Goal: Task Accomplishment & Management: Use online tool/utility

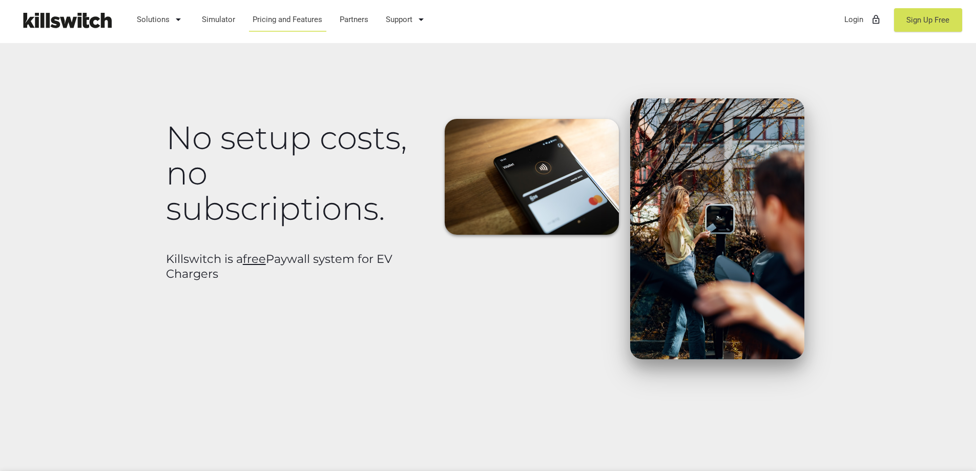
click at [341, 249] on div "No setup costs, no subscriptions. Killswitch is a free Paywall system for EV Ch…" at bounding box center [296, 195] width 273 height 194
click at [215, 17] on link "Simulator" at bounding box center [218, 19] width 43 height 27
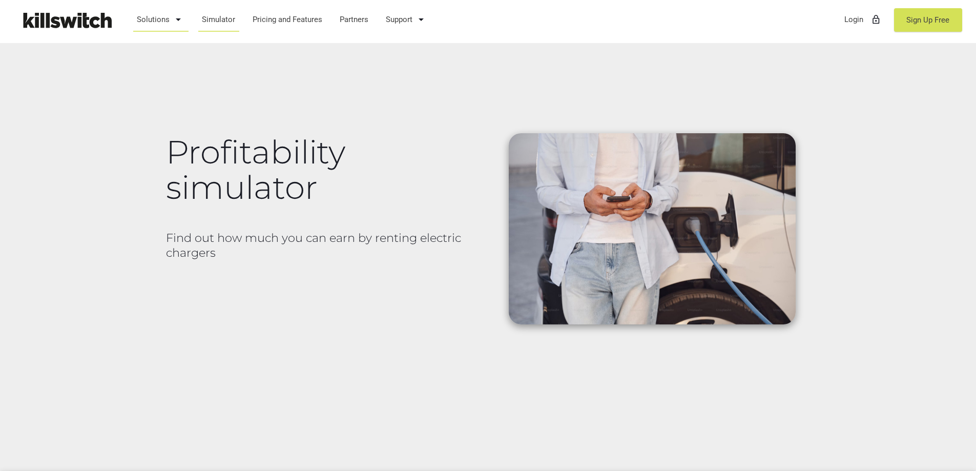
click at [163, 22] on link "Solutions arrow_drop_down" at bounding box center [160, 19] width 57 height 27
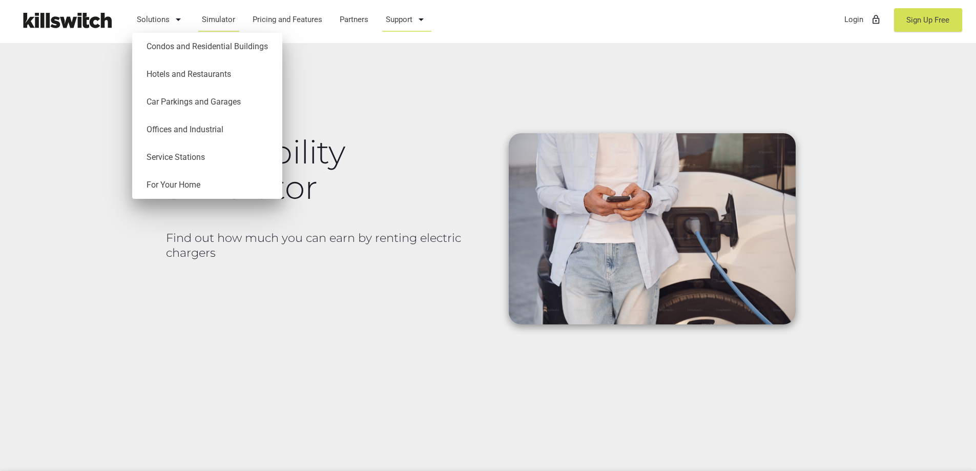
click at [402, 15] on link "Support arrow_drop_down" at bounding box center [406, 19] width 51 height 27
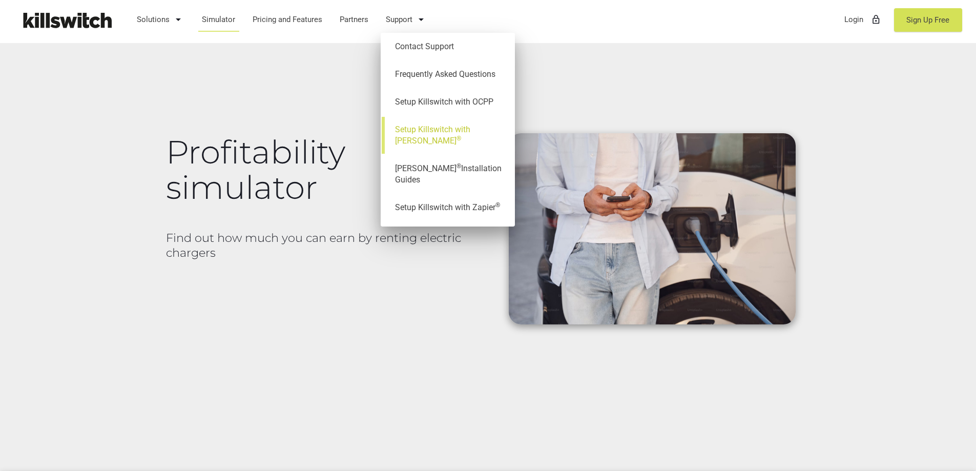
click at [454, 130] on link "Setup Killswitch with Shelly ®" at bounding box center [448, 135] width 124 height 39
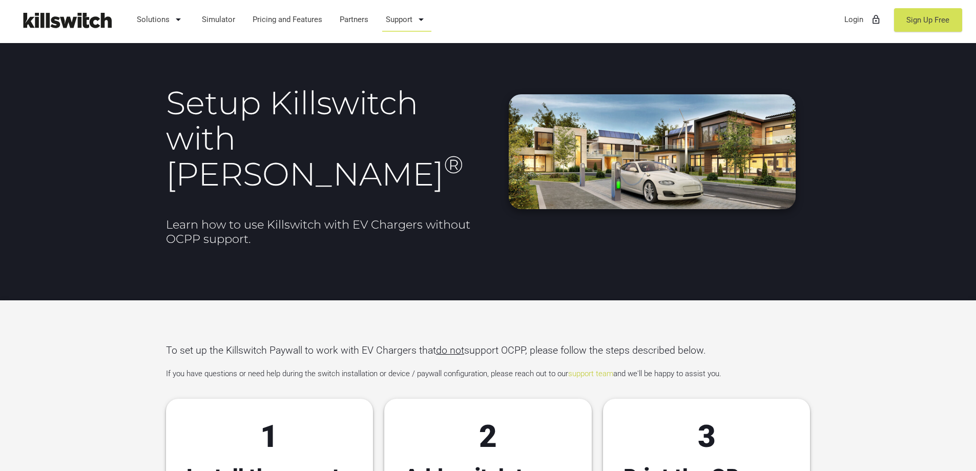
click at [409, 25] on link "Support arrow_drop_down" at bounding box center [406, 19] width 51 height 27
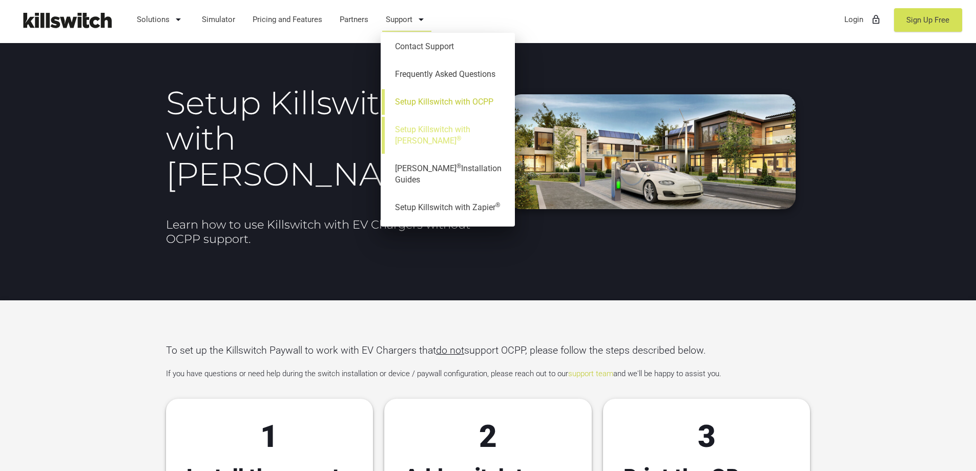
click at [458, 103] on link "Setup Killswitch with OCPP" at bounding box center [448, 102] width 124 height 28
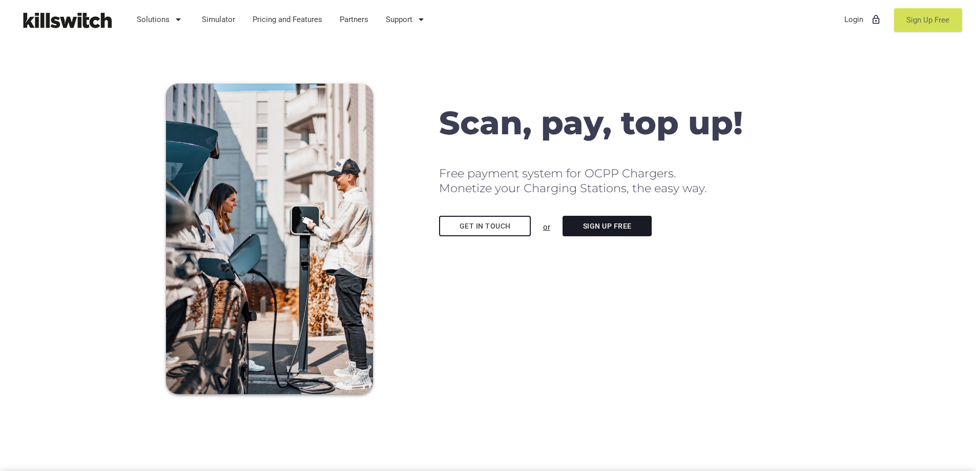
click at [930, 19] on link "Sign Up Free" at bounding box center [928, 20] width 68 height 24
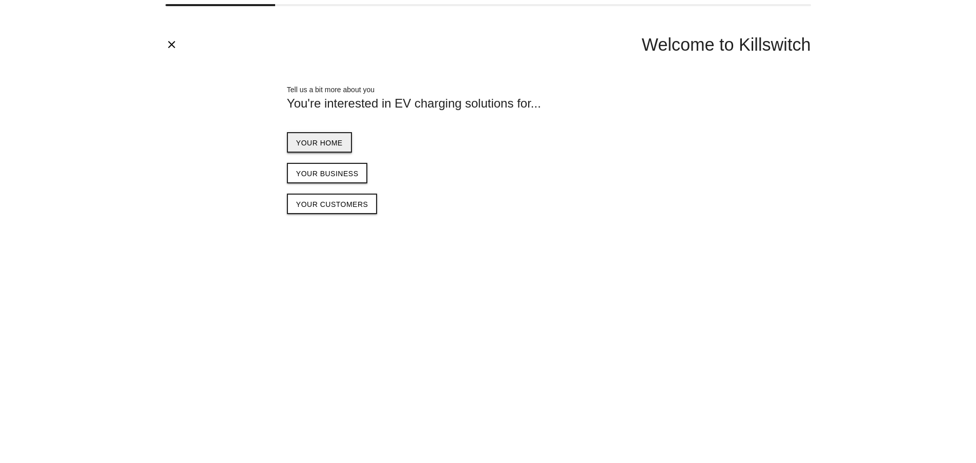
click at [327, 141] on span "Your home" at bounding box center [319, 143] width 47 height 8
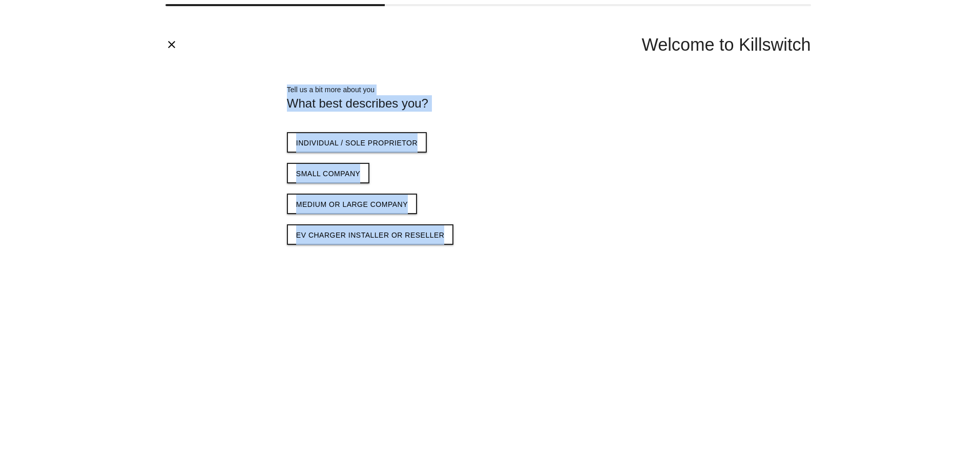
drag, startPoint x: 285, startPoint y: 90, endPoint x: 442, endPoint y: 250, distance: 224.9
click at [442, 250] on div "Tell us a bit more about you What best describes you? Individual / sole proprie…" at bounding box center [488, 164] width 427 height 185
copy div "Tell us a bit more about you What best describes you? Individual / sole proprie…"
click at [472, 171] on div "Small company" at bounding box center [488, 173] width 402 height 20
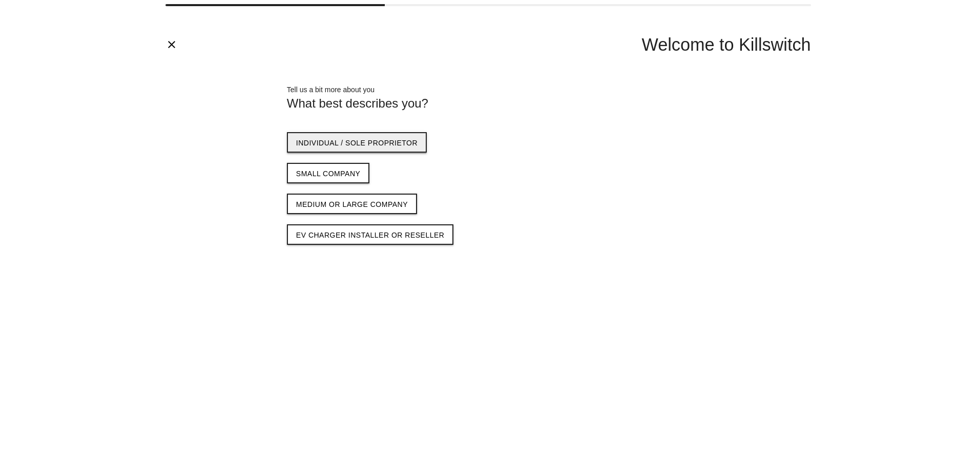
click at [380, 144] on span "Individual / sole proprietor" at bounding box center [356, 143] width 121 height 8
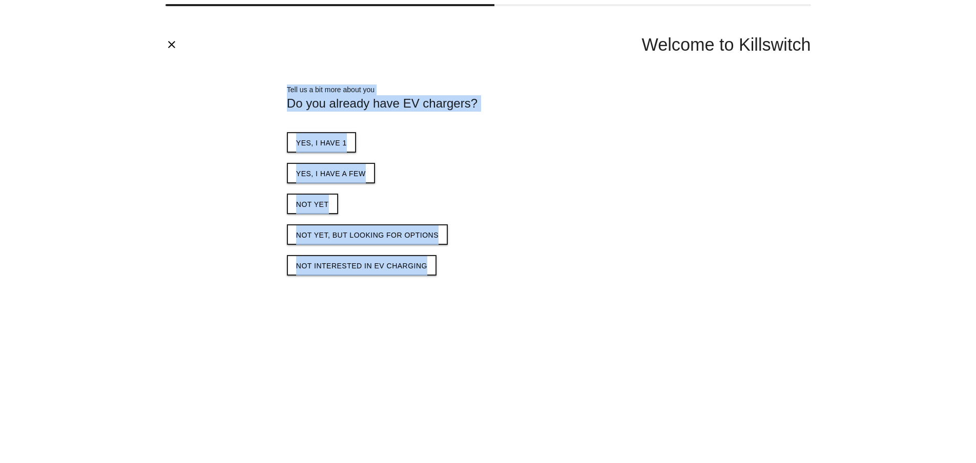
drag, startPoint x: 282, startPoint y: 95, endPoint x: 473, endPoint y: 265, distance: 256.1
click at [473, 265] on div "Tell us a bit more about you Do you already have EV chargers? Yes, I have 1 Yes…" at bounding box center [488, 180] width 427 height 216
copy div "Tell us a bit more about you Do you already have EV chargers? Yes, I have 1 Yes…"
click at [223, 151] on div "Tell us a bit more about you Do you already have EV chargers? Yes, I have 1 Yes…" at bounding box center [488, 180] width 656 height 216
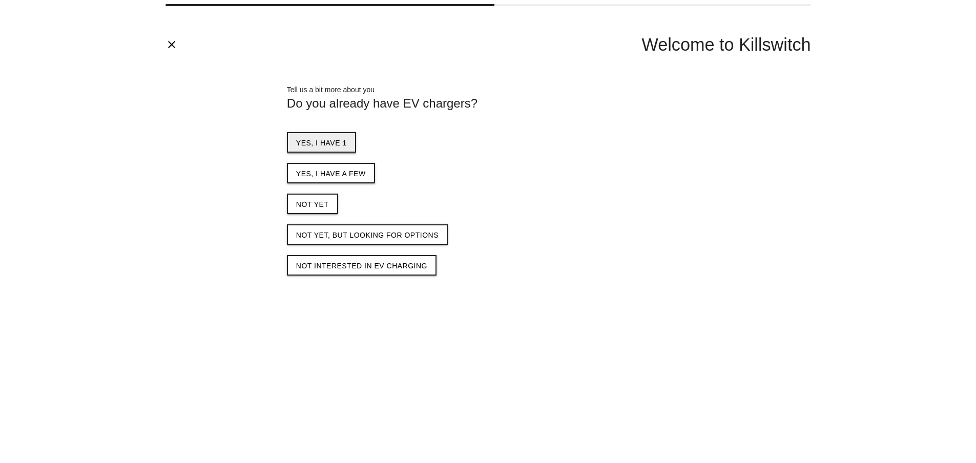
click at [319, 144] on span "Yes, I have 1" at bounding box center [321, 143] width 51 height 8
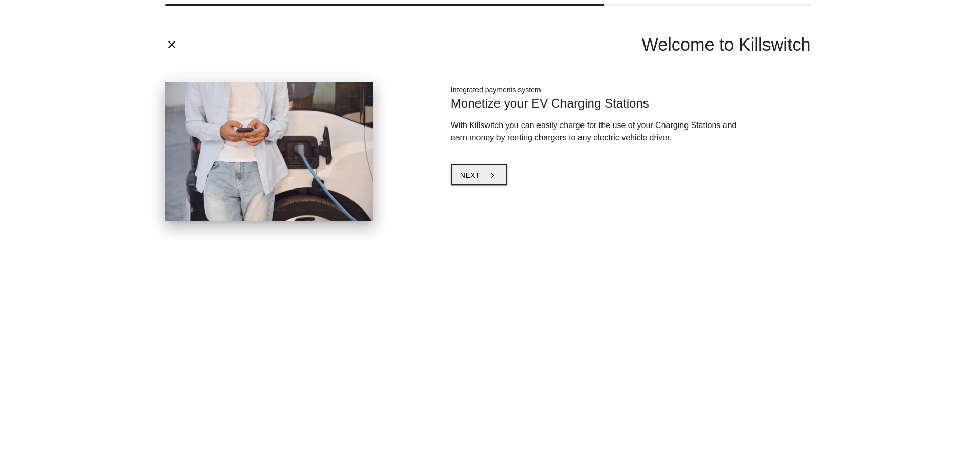
click at [475, 175] on span "Next" at bounding box center [470, 175] width 20 height 8
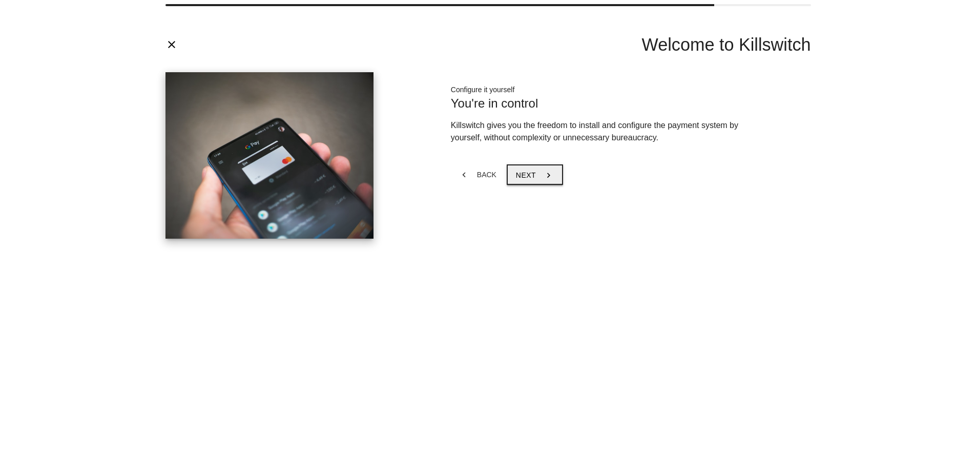
click at [521, 173] on span "Next" at bounding box center [526, 175] width 20 height 8
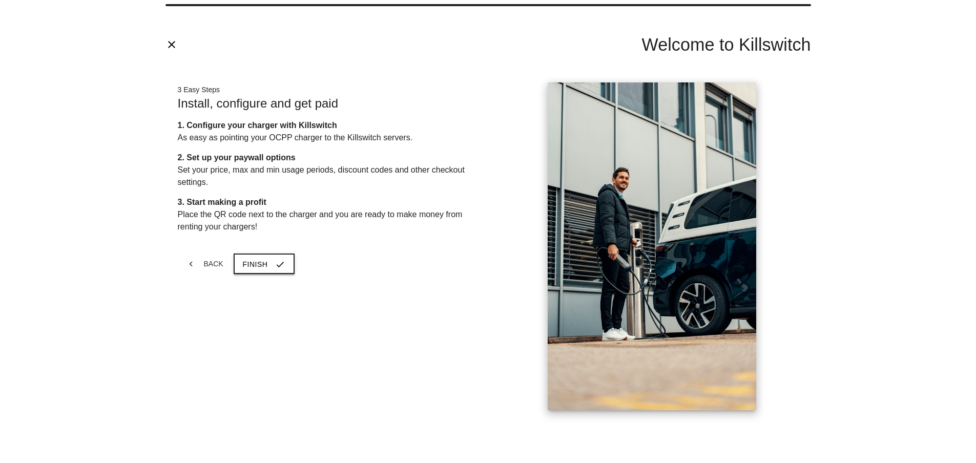
click at [255, 262] on span "Finish" at bounding box center [255, 264] width 25 height 8
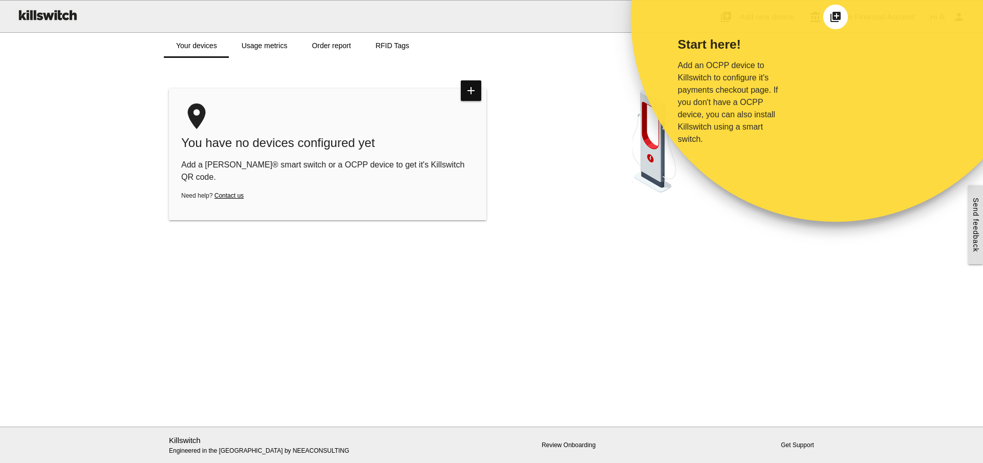
click at [835, 17] on icon "add_to_photos" at bounding box center [836, 17] width 12 height 12
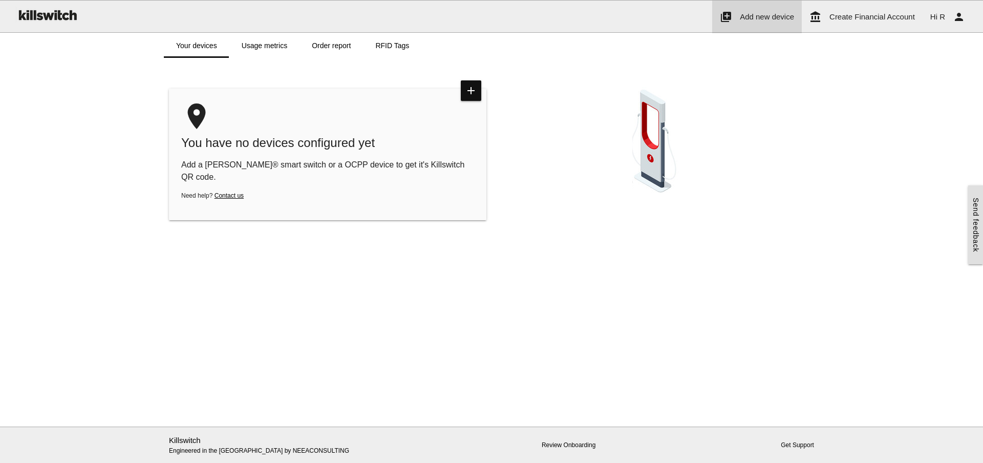
click at [767, 22] on link "add_to_photos Add new device" at bounding box center [757, 17] width 90 height 33
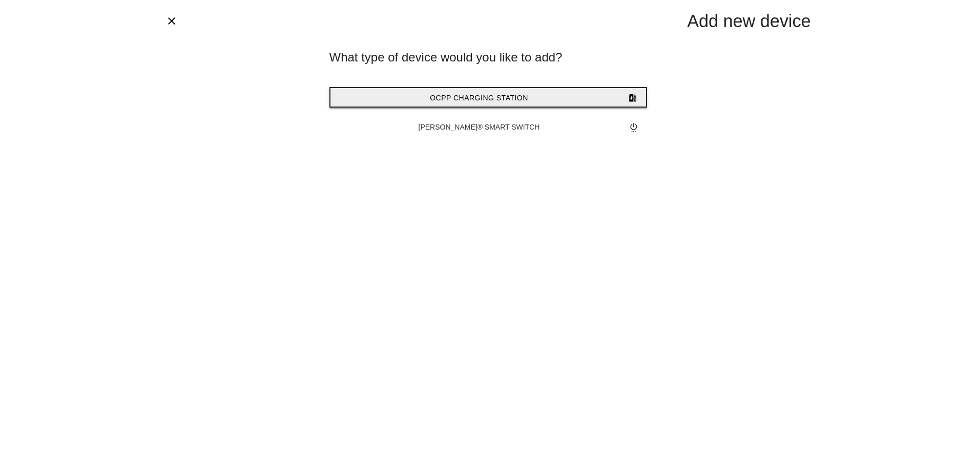
click at [494, 95] on span "OCPP Charging Station" at bounding box center [479, 98] width 98 height 8
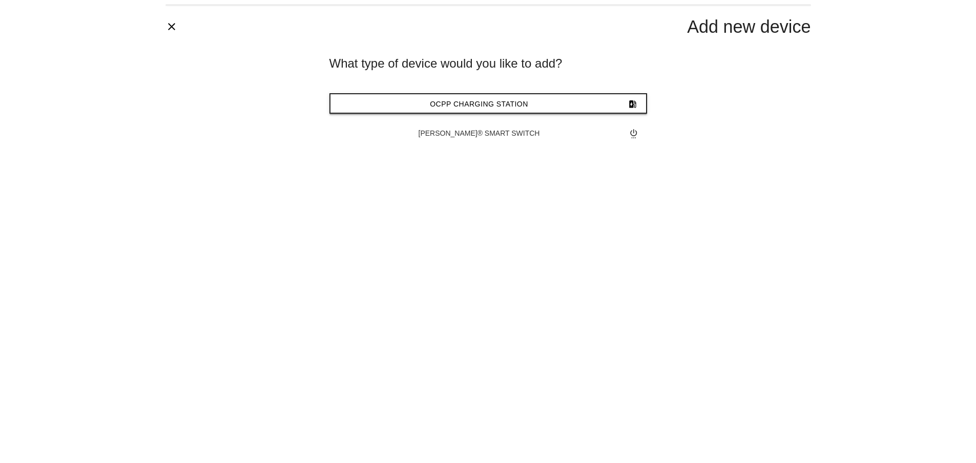
type input "*******"
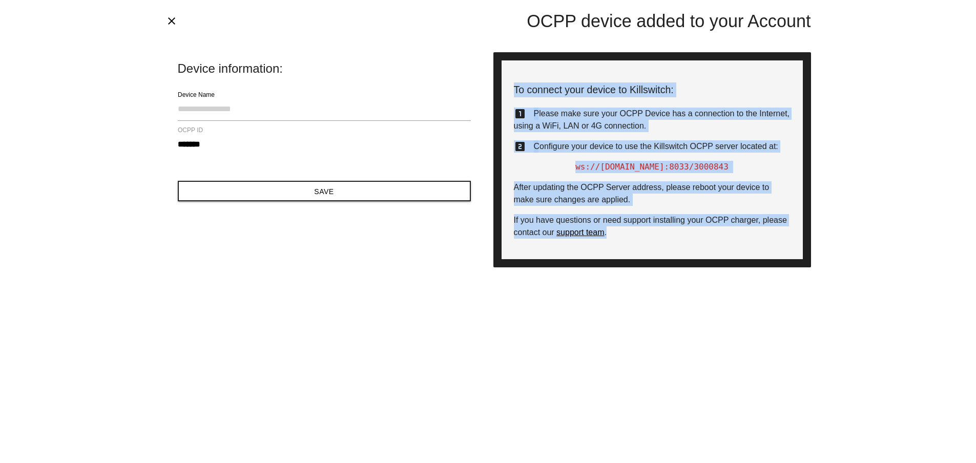
drag, startPoint x: 516, startPoint y: 89, endPoint x: 699, endPoint y: 235, distance: 234.3
click at [699, 235] on div "To connect your device to Killswitch: looks_one Please make sure your OCPP Devi…" at bounding box center [652, 159] width 318 height 215
copy div "To connect your device to Killswitch: looks_one Please make sure your OCPP Devi…"
click at [841, 138] on div "close OCPP device added to your Account Device information: Device Name *******…" at bounding box center [488, 231] width 976 height 463
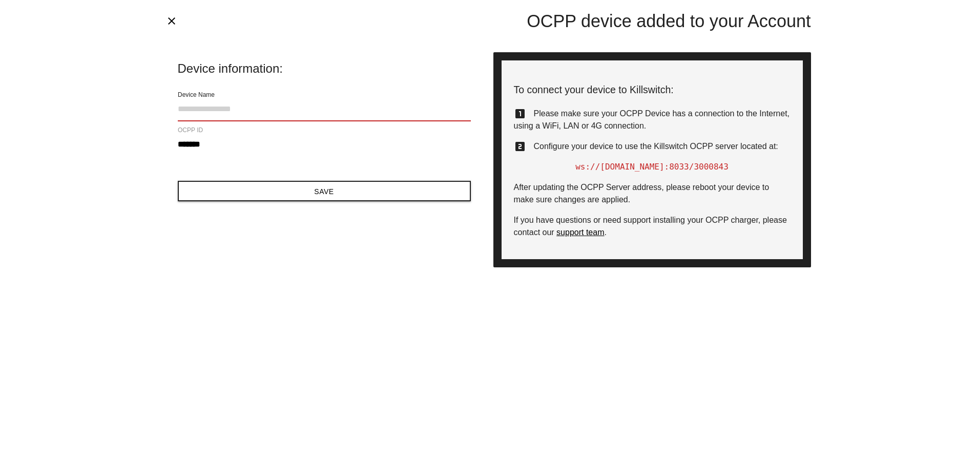
click at [223, 113] on input "Device Name" at bounding box center [324, 109] width 293 height 24
click at [203, 130] on label "OCPP ID" at bounding box center [190, 129] width 25 height 9
click at [201, 132] on label "OCPP ID" at bounding box center [190, 129] width 25 height 9
click at [201, 113] on input "Device Name" at bounding box center [324, 109] width 293 height 24
click at [227, 111] on input "*****" at bounding box center [324, 109] width 293 height 24
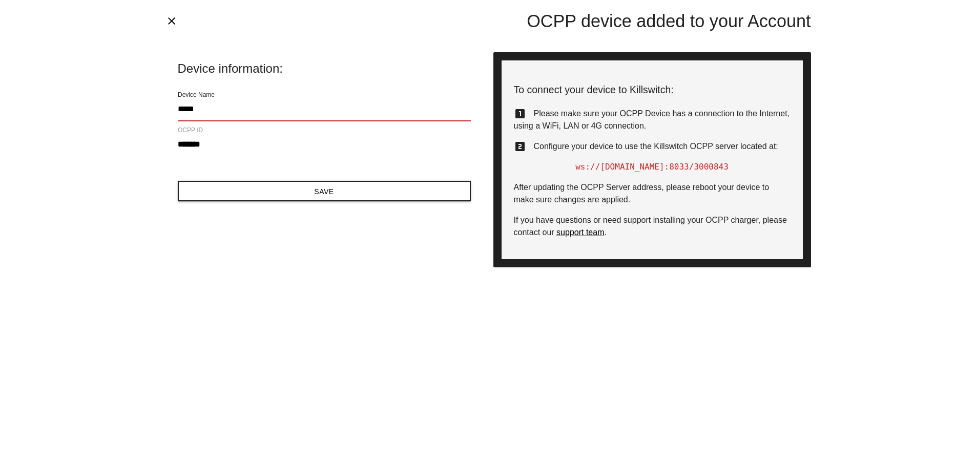
click at [227, 111] on input "*****" at bounding box center [324, 109] width 293 height 24
type input "*"
click at [721, 166] on span "/3000843" at bounding box center [708, 167] width 39 height 10
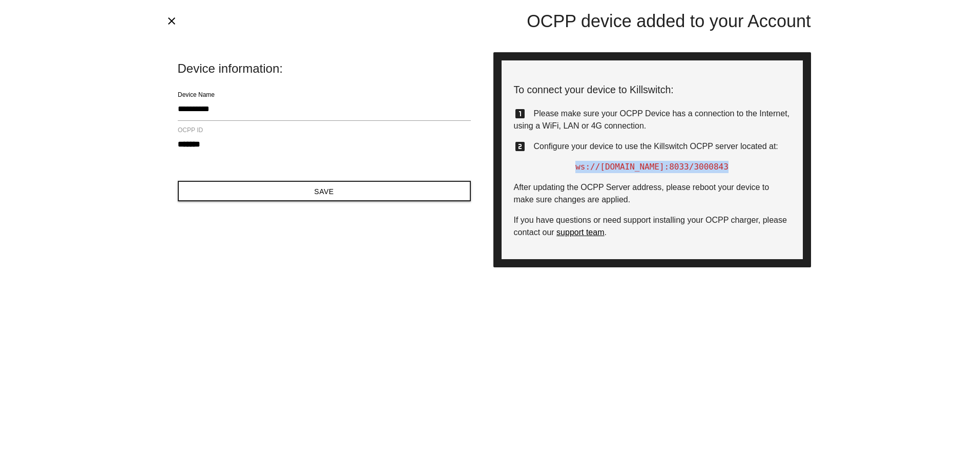
copy div "ws://bridge1.killswitch.cc:8033 /3000843"
click at [335, 194] on button "Save" at bounding box center [324, 191] width 293 height 20
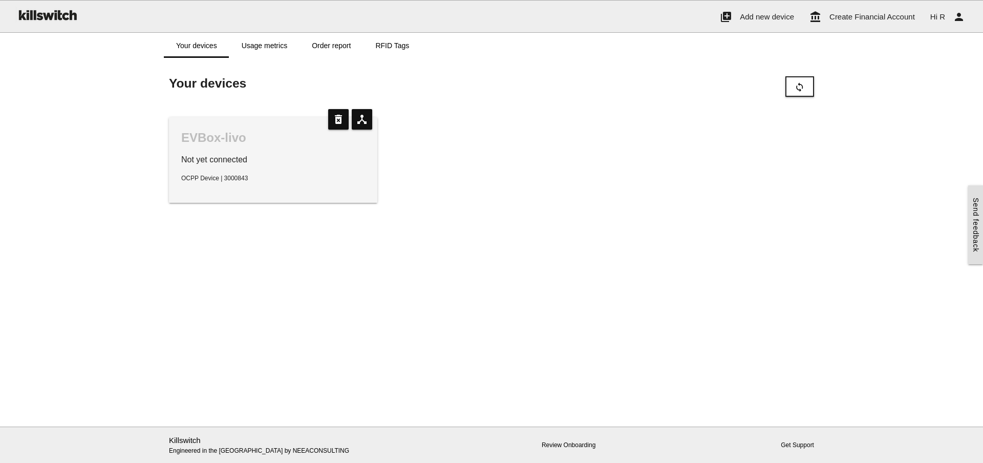
click at [256, 146] on div "EVBox-livo Not yet connected OCPP Device | 3000843" at bounding box center [273, 160] width 208 height 86
click at [268, 43] on link "Usage metrics" at bounding box center [264, 45] width 70 height 25
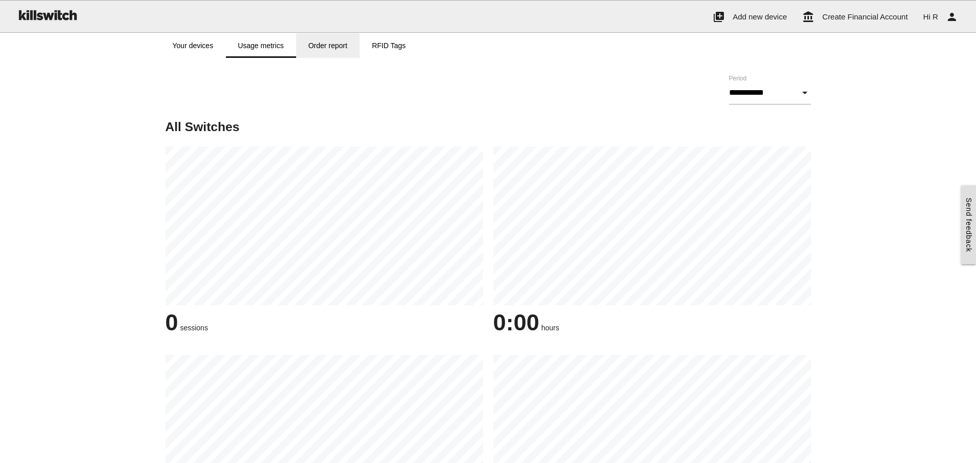
click at [343, 45] on link "Order report" at bounding box center [328, 45] width 64 height 25
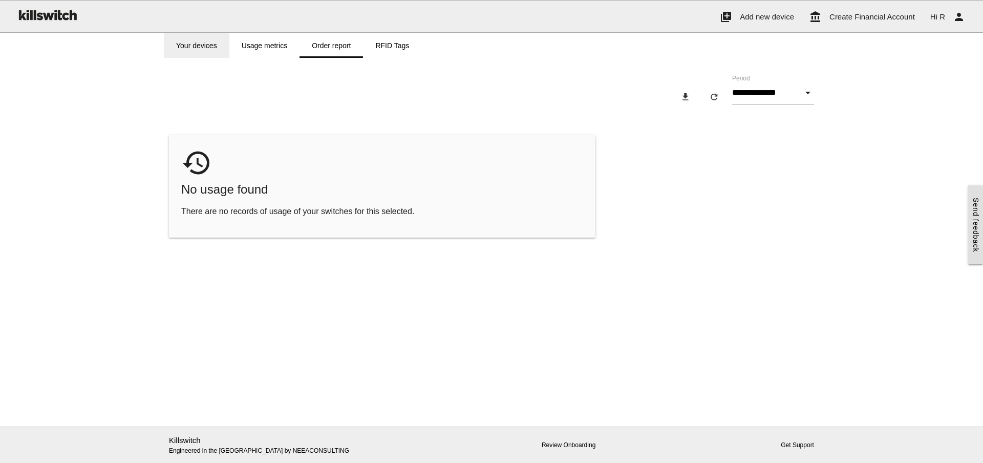
click at [197, 46] on link "Your devices" at bounding box center [197, 45] width 66 height 25
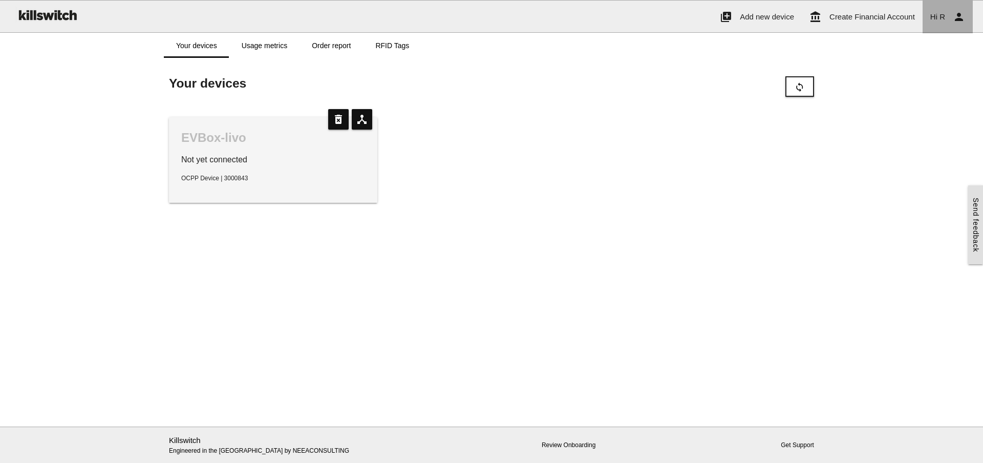
click at [954, 17] on icon "person" at bounding box center [959, 17] width 12 height 33
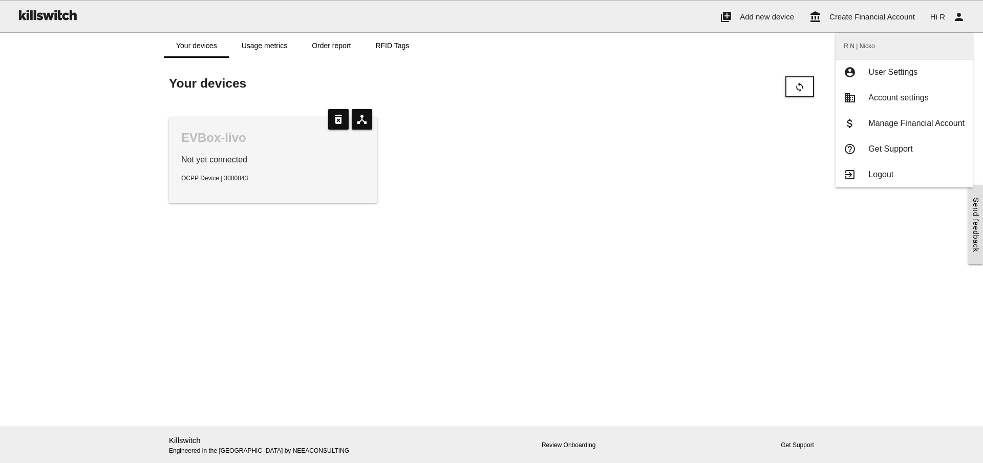
click at [260, 164] on p "Not yet connected" at bounding box center [273, 160] width 184 height 12
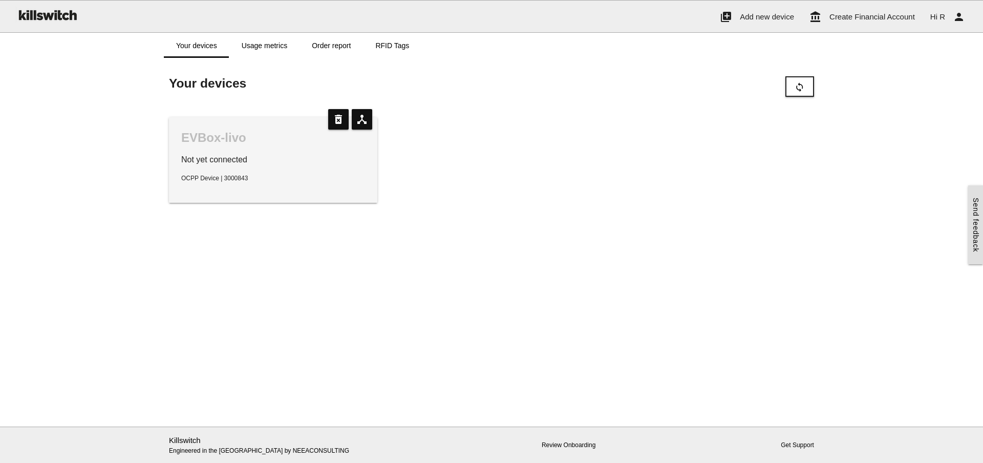
click at [197, 164] on p "Not yet connected" at bounding box center [273, 160] width 184 height 12
click at [363, 121] on icon "device_hub" at bounding box center [362, 119] width 20 height 20
type input "**********"
type input "*******"
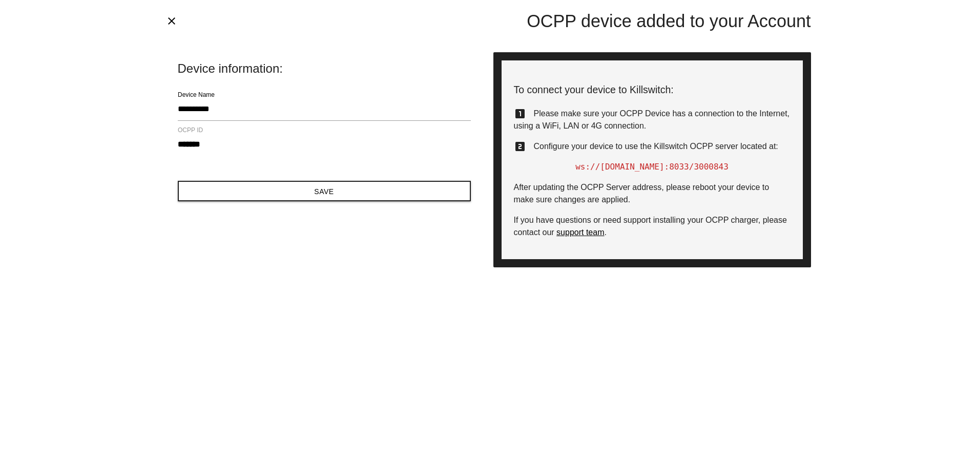
click at [645, 166] on span "ws://bridge1.killswitch.cc:8033" at bounding box center [632, 167] width 114 height 10
copy div "ws://bridge1.killswitch.cc:8033 /3000843"
click at [688, 146] on span "Configure your device to use the Killswitch OCPP server located at:" at bounding box center [656, 146] width 244 height 9
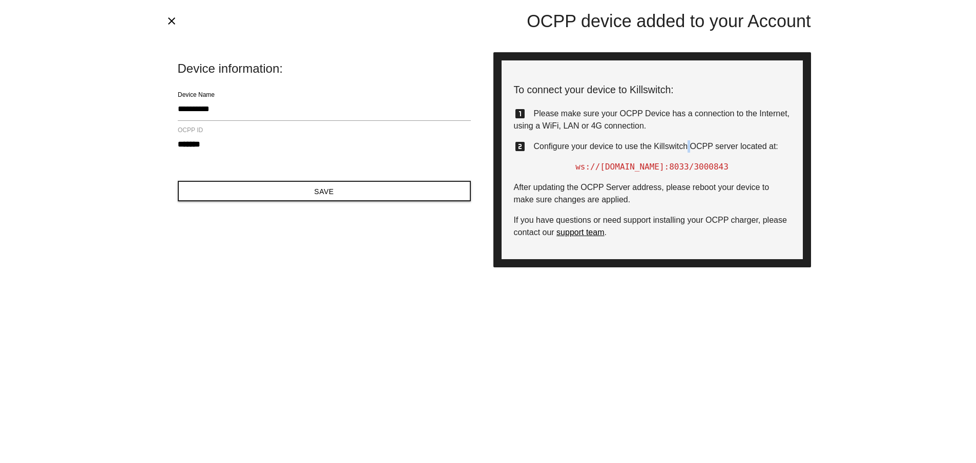
click at [688, 146] on span "Configure your device to use the Killswitch OCPP server located at:" at bounding box center [656, 146] width 244 height 9
drag, startPoint x: 725, startPoint y: 145, endPoint x: 655, endPoint y: 144, distance: 70.7
click at [655, 144] on span "Configure your device to use the Killswitch OCPP server located at:" at bounding box center [656, 146] width 244 height 9
copy span "Killswitch OCPP server"
